Goal: Transaction & Acquisition: Purchase product/service

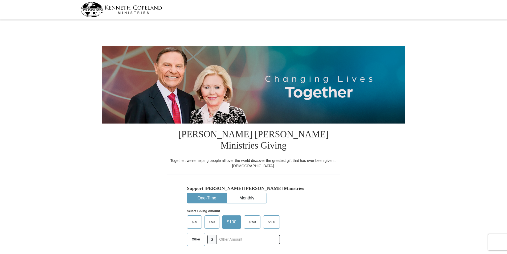
select select "TX"
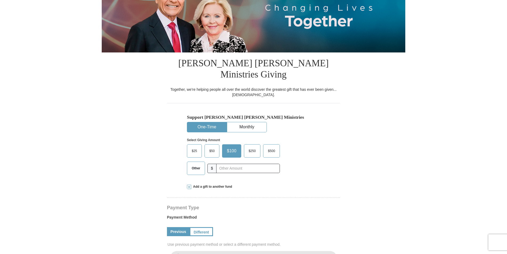
scroll to position [60, 0]
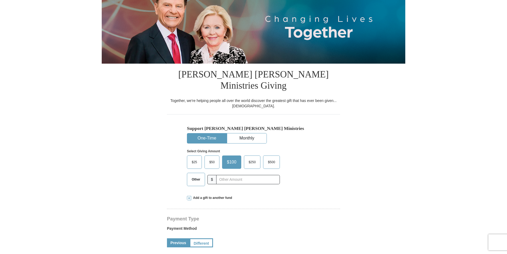
click at [196, 176] on span "Other" at bounding box center [196, 180] width 14 height 8
click at [0, 0] on input "Other" at bounding box center [0, 0] width 0 height 0
click at [222, 175] on input "text" at bounding box center [247, 179] width 59 height 9
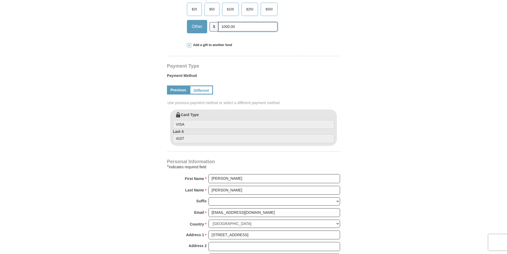
scroll to position [213, 0]
type input "1000.00"
click at [228, 174] on input "Dwight" at bounding box center [275, 178] width 132 height 9
type input "Dwight and Angelia"
click at [393, 167] on form "Kenneth Copeland Ministries Giving Together, we're helping people all over the …" at bounding box center [254, 102] width 304 height 588
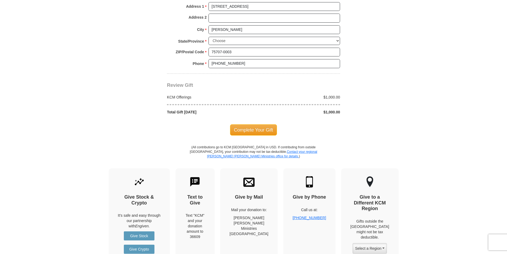
scroll to position [446, 0]
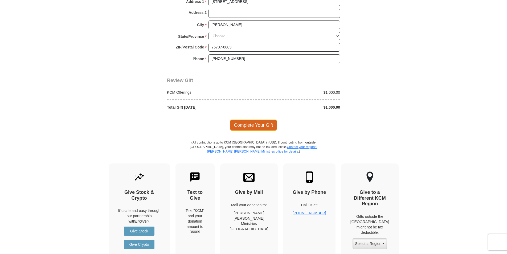
click at [249, 120] on span "Complete Your Gift" at bounding box center [253, 125] width 47 height 11
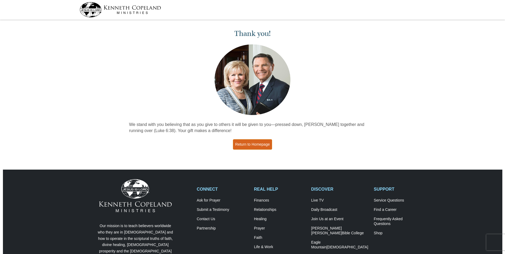
click at [254, 142] on link "Return to Homepage" at bounding box center [252, 144] width 39 height 10
